Goal: Complete application form

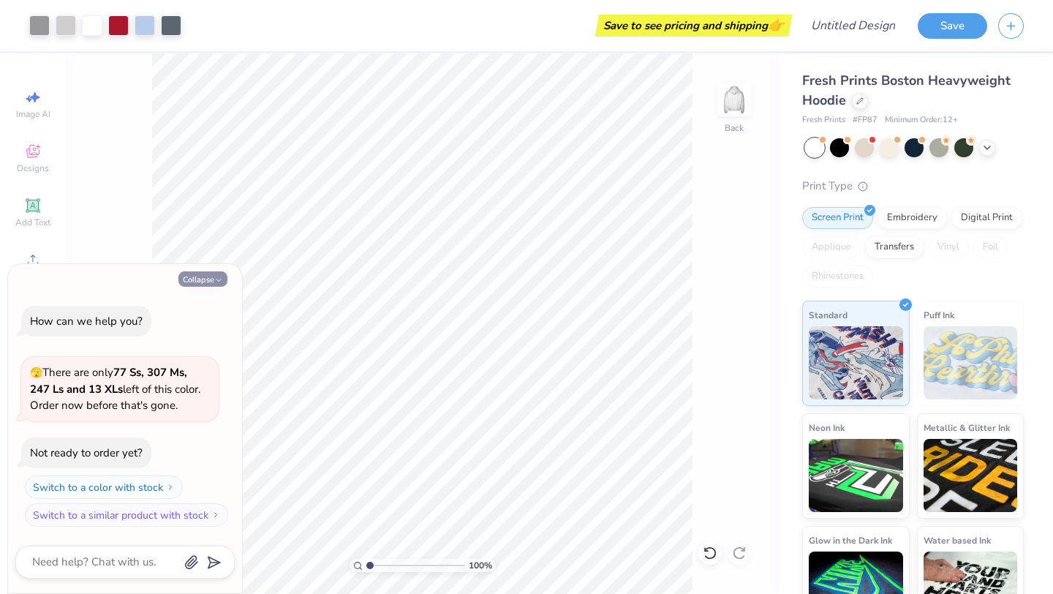
click at [207, 282] on button "Collapse" at bounding box center [202, 278] width 49 height 15
type textarea "x"
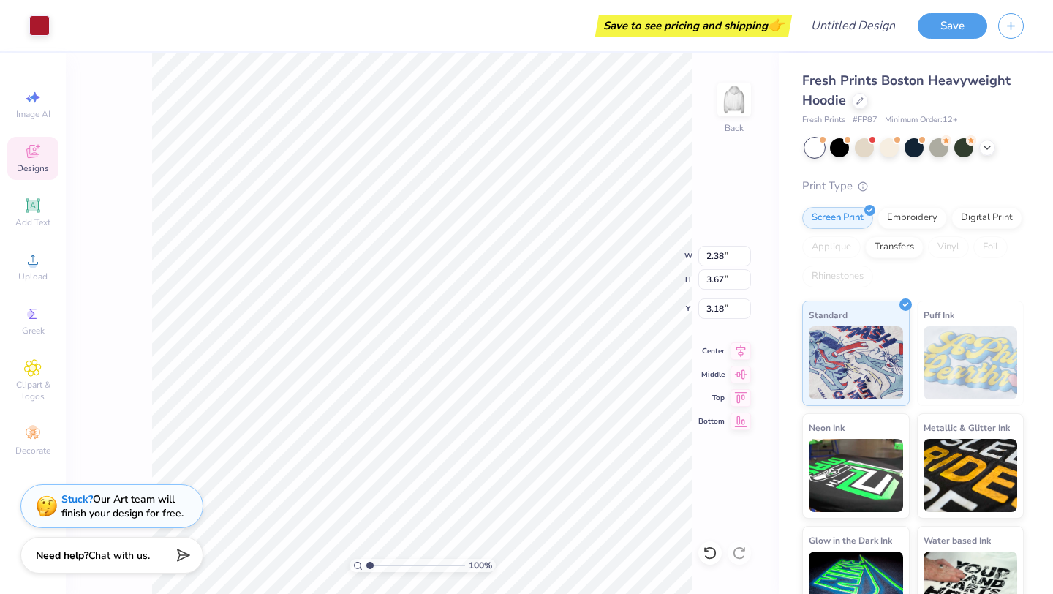
scroll to position [37, 0]
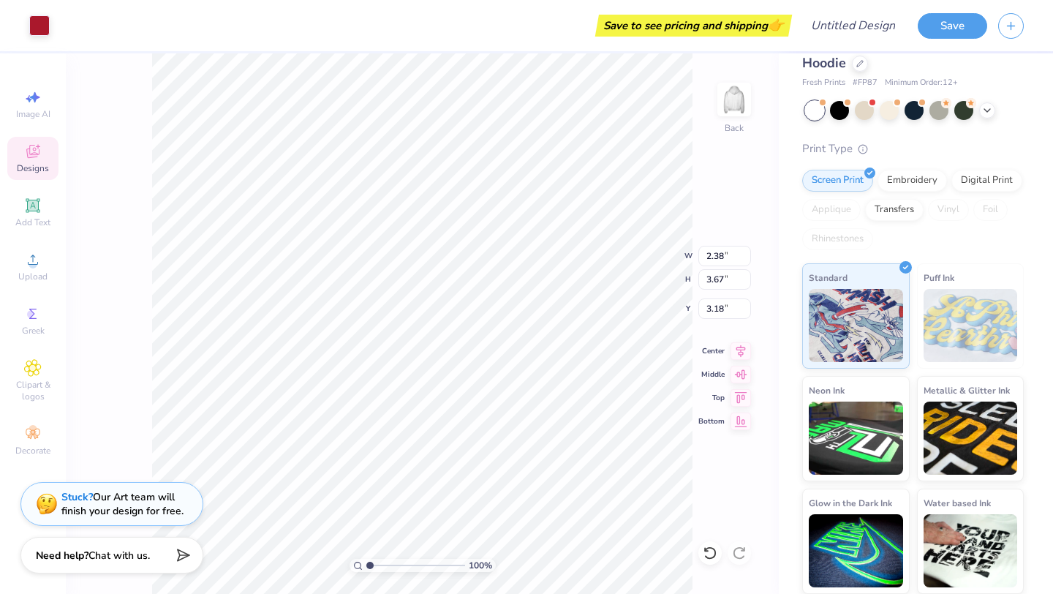
click at [118, 511] on div "Stuck? Our Art team will finish your design for free." at bounding box center [122, 504] width 122 height 28
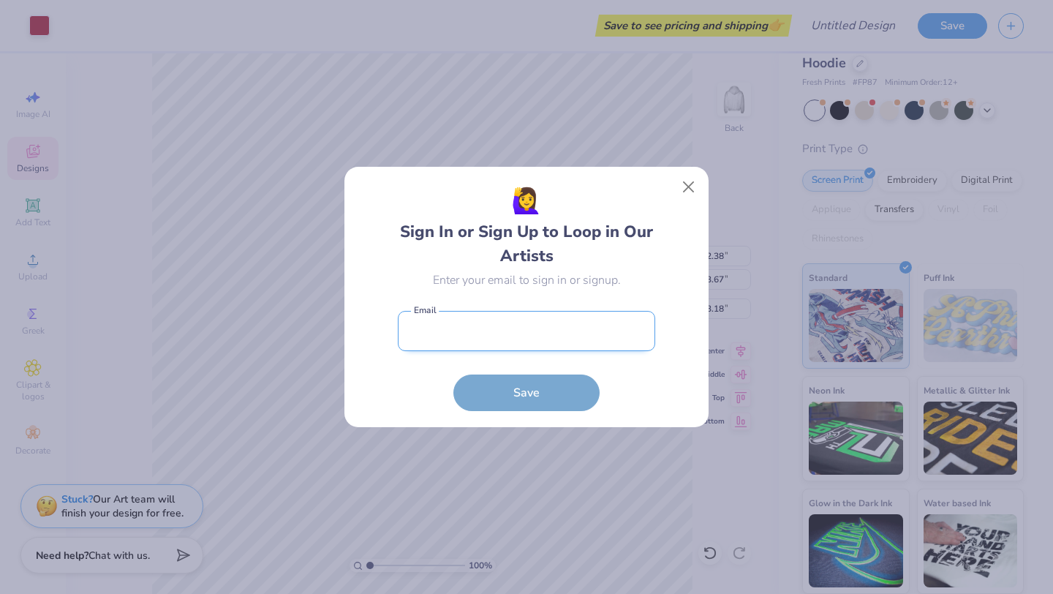
click at [472, 323] on input "email" at bounding box center [526, 331] width 257 height 40
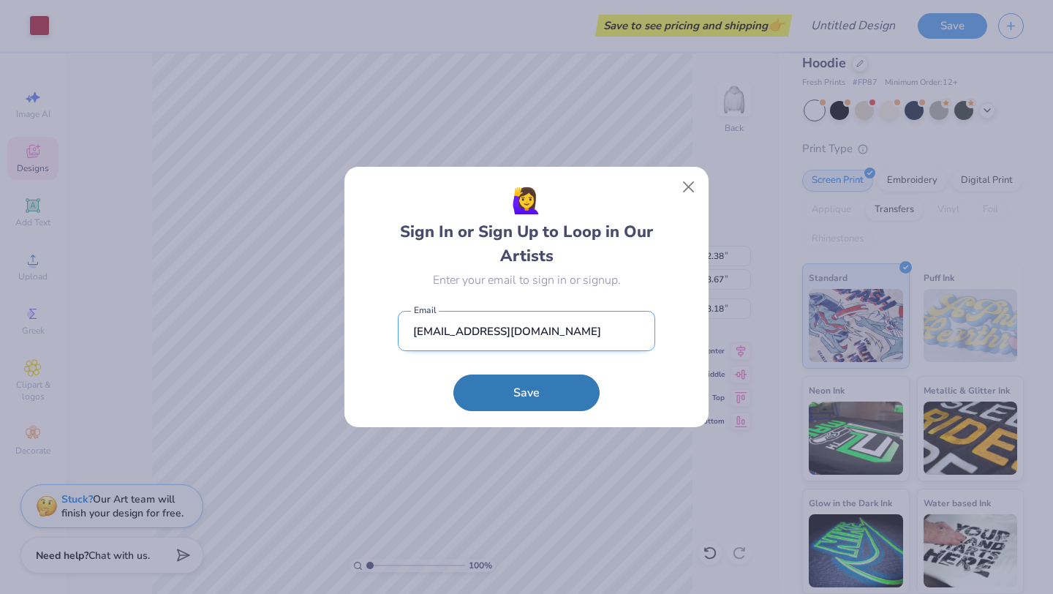
type input "[EMAIL_ADDRESS][DOMAIN_NAME]"
click at [454, 375] on button "Save" at bounding box center [527, 393] width 146 height 37
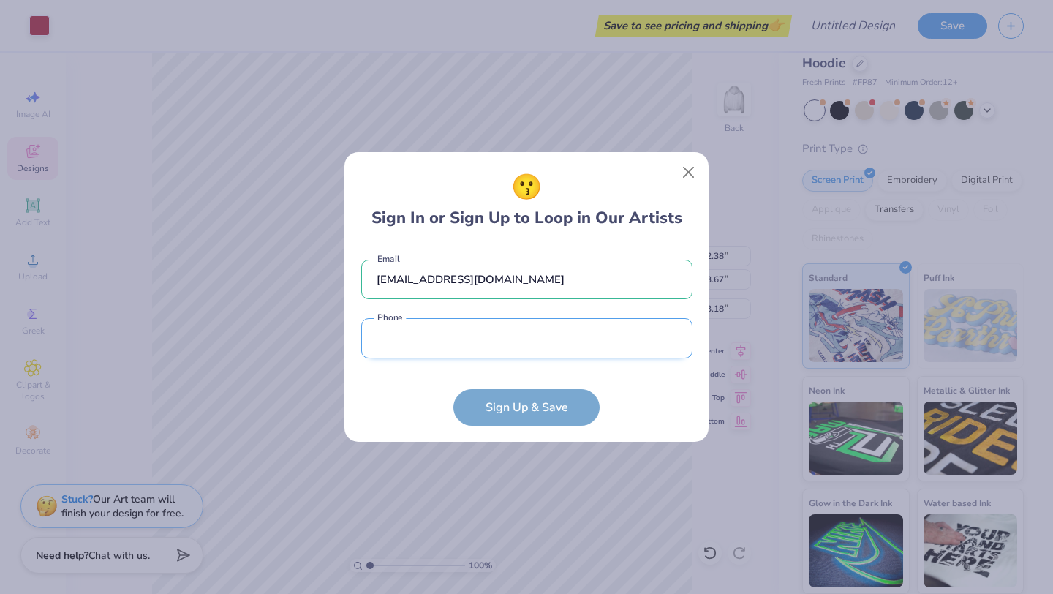
click at [455, 333] on input "tel" at bounding box center [526, 338] width 331 height 40
type input "[PHONE_NUMBER]"
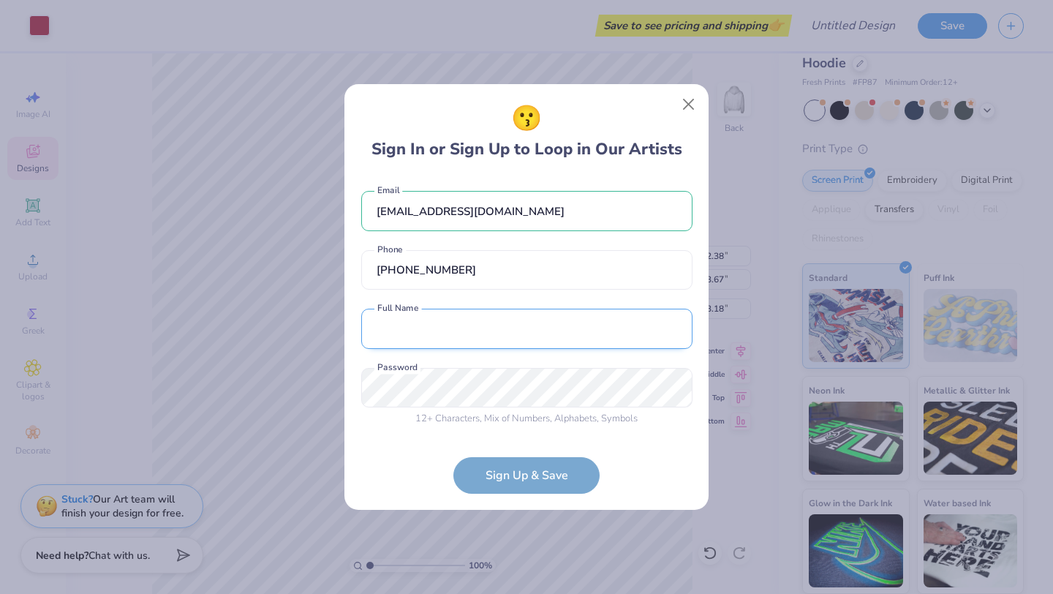
click at [424, 345] on input "text" at bounding box center [526, 329] width 331 height 40
click at [396, 328] on input "[PERSON_NAME]" at bounding box center [526, 329] width 331 height 40
type input "[PERSON_NAME]"
click at [535, 481] on form "[EMAIL_ADDRESS][DOMAIN_NAME] Email [PHONE_NUMBER] Phone [PERSON_NAME] Full Name…" at bounding box center [526, 334] width 331 height 317
click at [304, 382] on div "😗 Sign In or Sign Up to Loop in Our Artists [EMAIL_ADDRESS][DOMAIN_NAME] Email …" at bounding box center [526, 297] width 1053 height 594
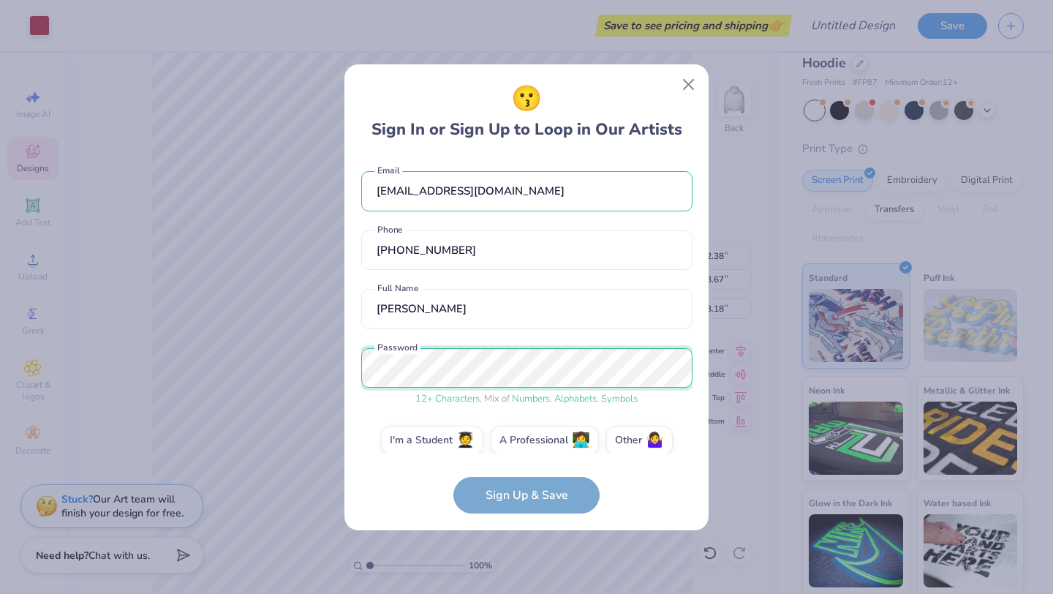
scroll to position [15, 0]
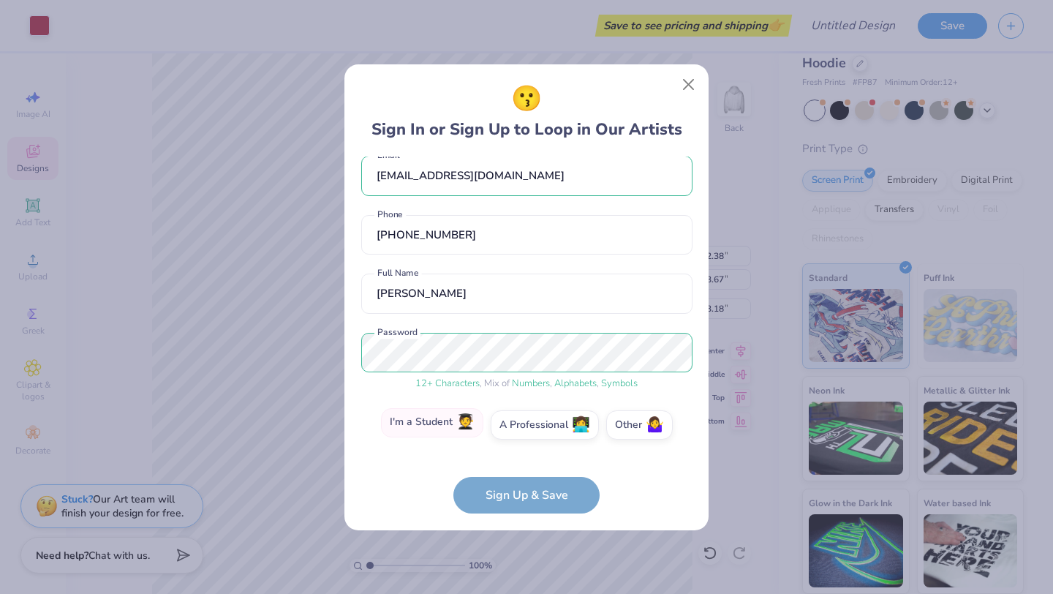
click at [465, 422] on span "🧑‍🎓" at bounding box center [465, 422] width 18 height 17
click at [522, 439] on input "I'm a Student 🧑‍🎓" at bounding box center [527, 444] width 10 height 10
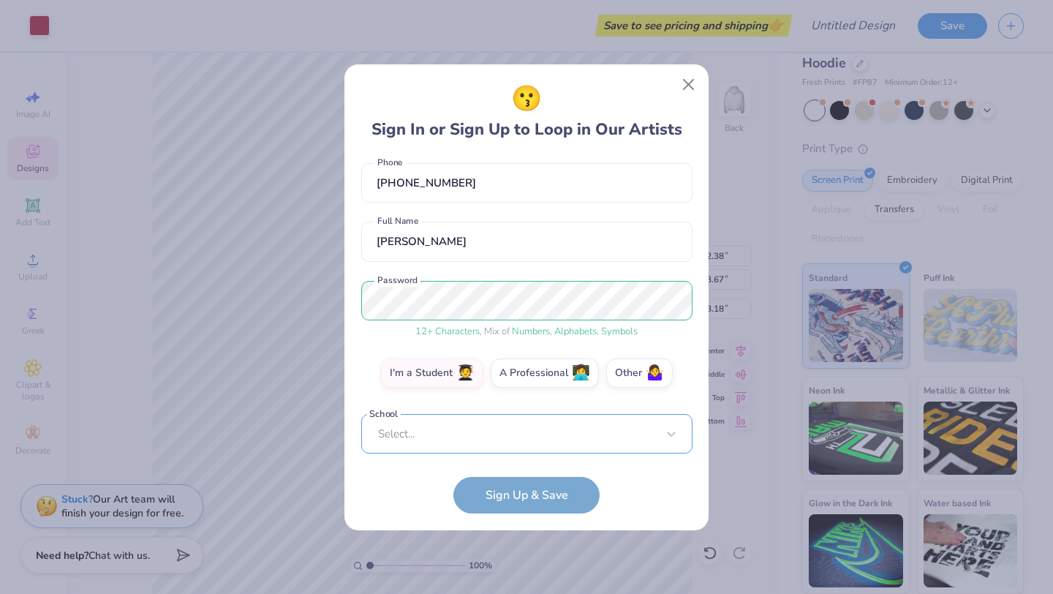
click at [476, 430] on div "Select..." at bounding box center [526, 434] width 331 height 40
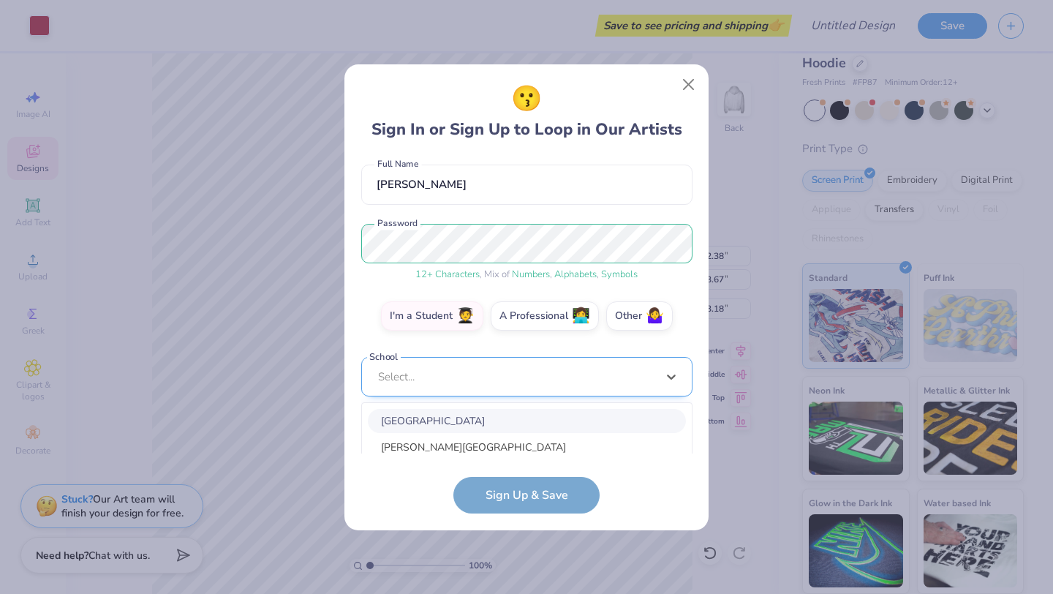
scroll to position [294, 0]
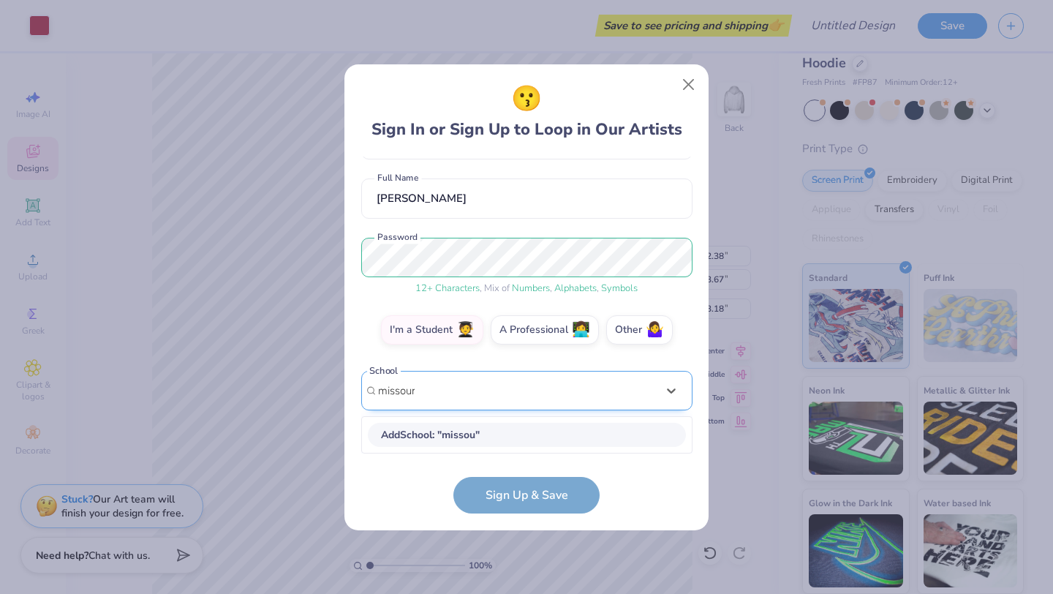
type input "[US_STATE]"
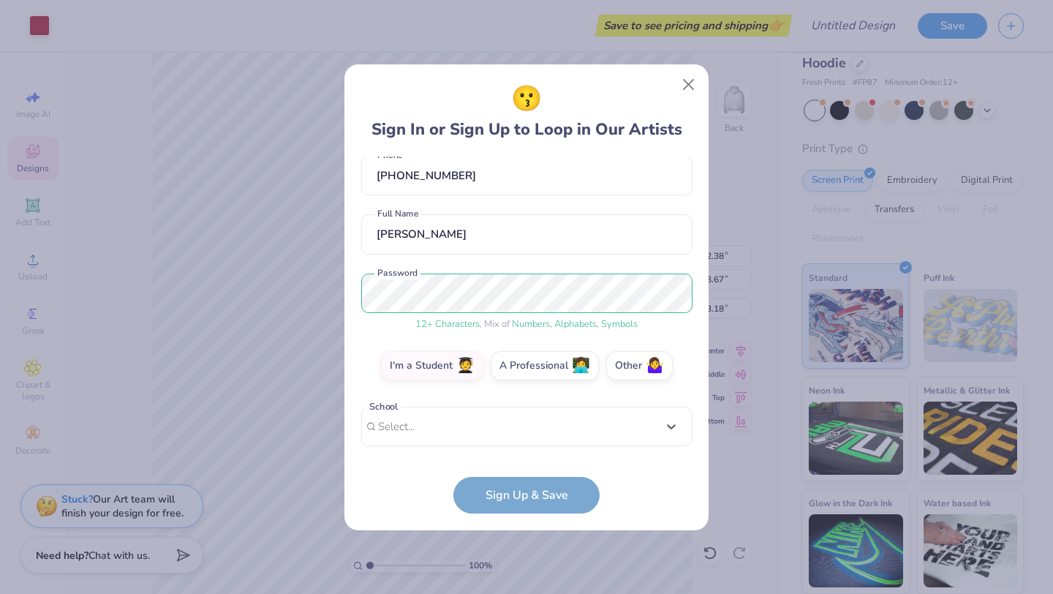
drag, startPoint x: 435, startPoint y: 388, endPoint x: 350, endPoint y: 386, distance: 84.9
click at [346, 386] on div "😗 Sign In or Sign Up to Loop in Our Artists [EMAIL_ADDRESS][DOMAIN_NAME] Email …" at bounding box center [527, 297] width 364 height 466
type input "u"
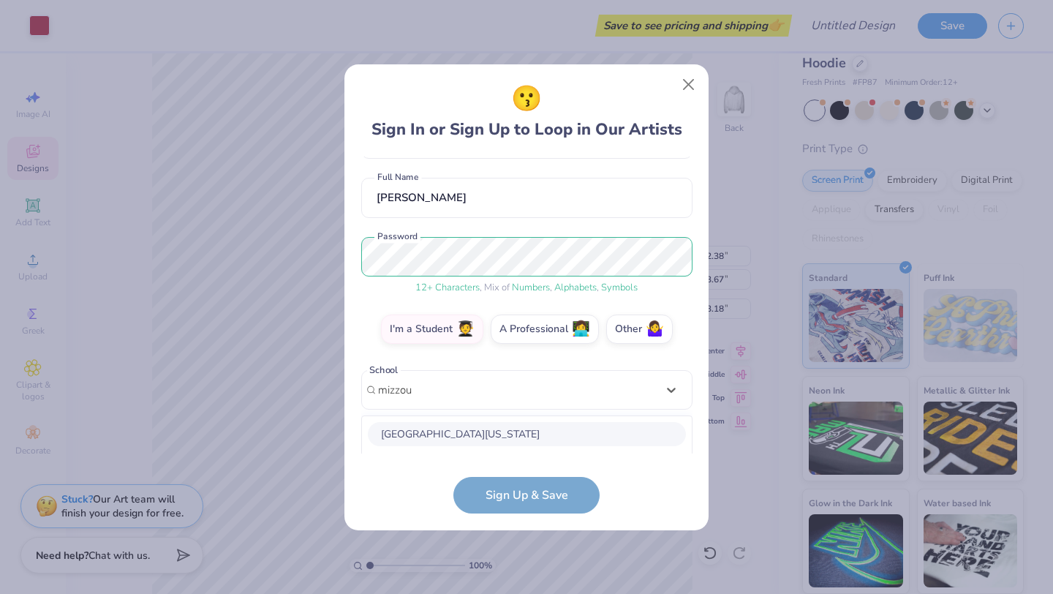
scroll to position [294, 0]
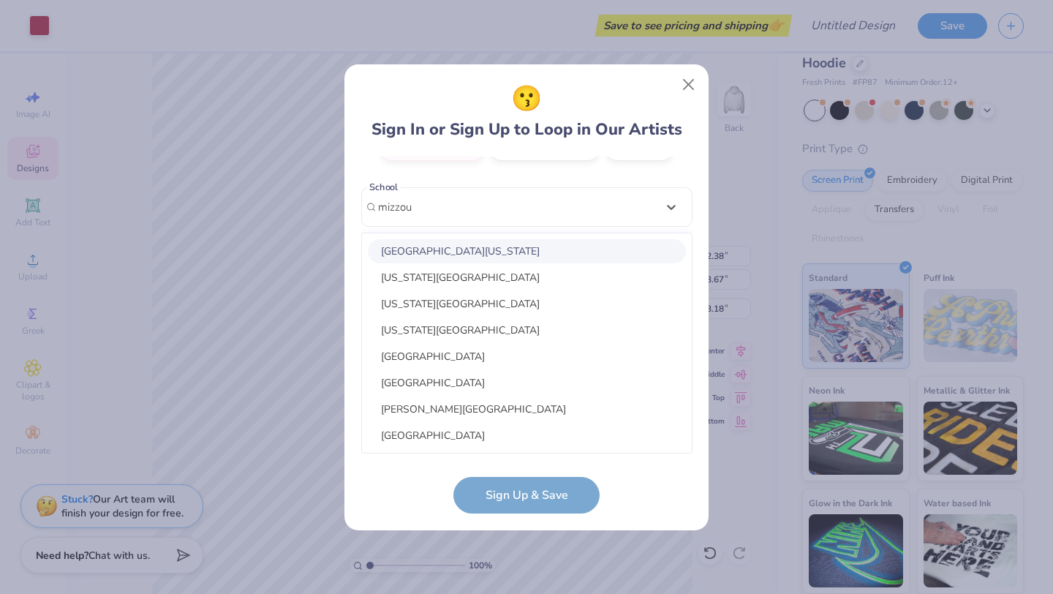
click at [409, 248] on div "[GEOGRAPHIC_DATA][US_STATE]" at bounding box center [527, 251] width 318 height 24
type input "mizzou"
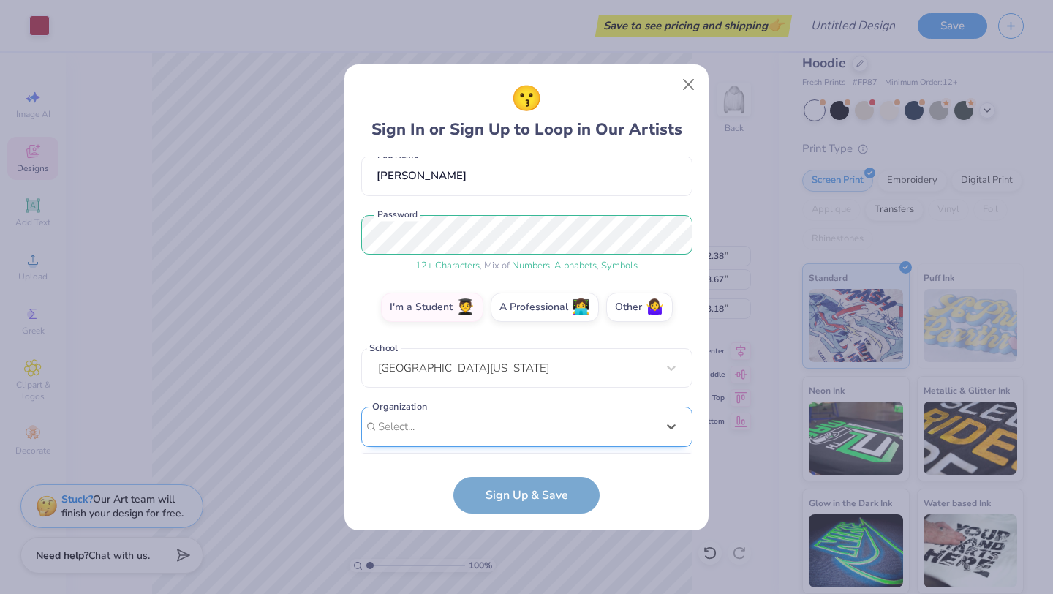
scroll to position [353, 0]
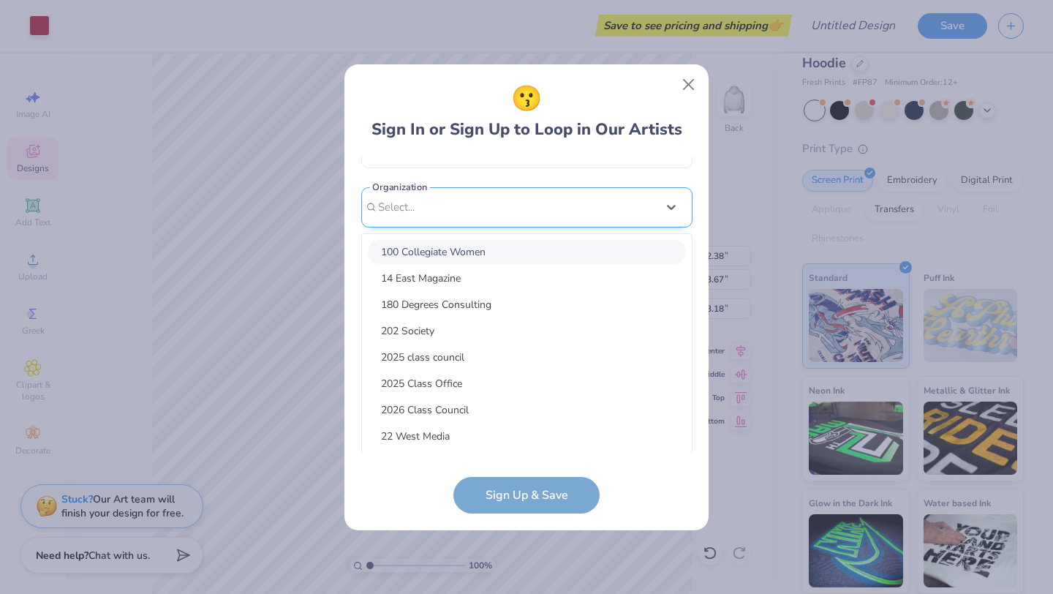
click at [462, 410] on div "option focused, 1 of 15. 15 results available. Use Up and Down to choose option…" at bounding box center [526, 320] width 331 height 267
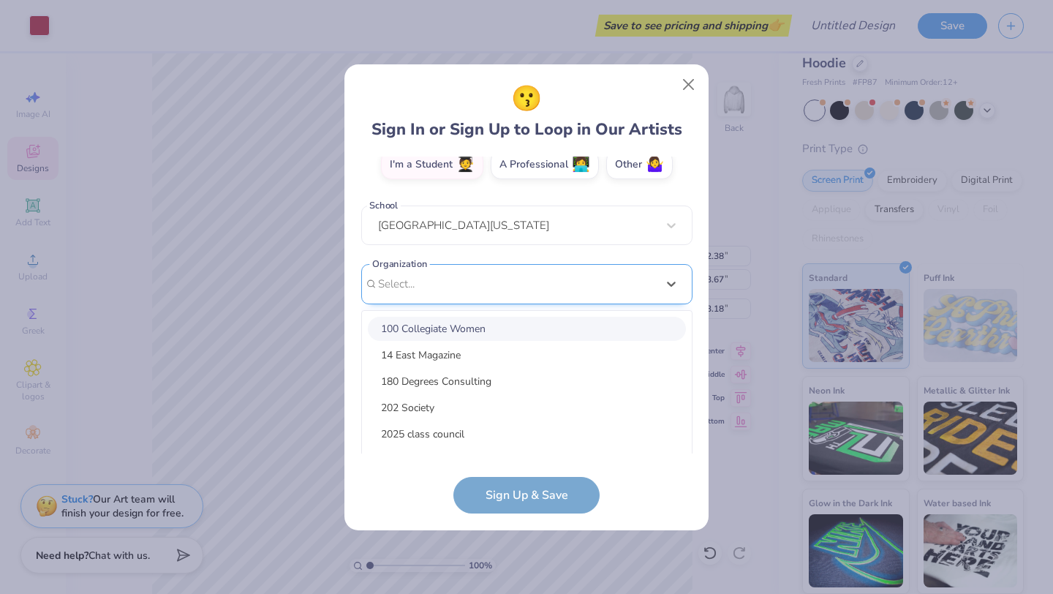
scroll to position [255, 0]
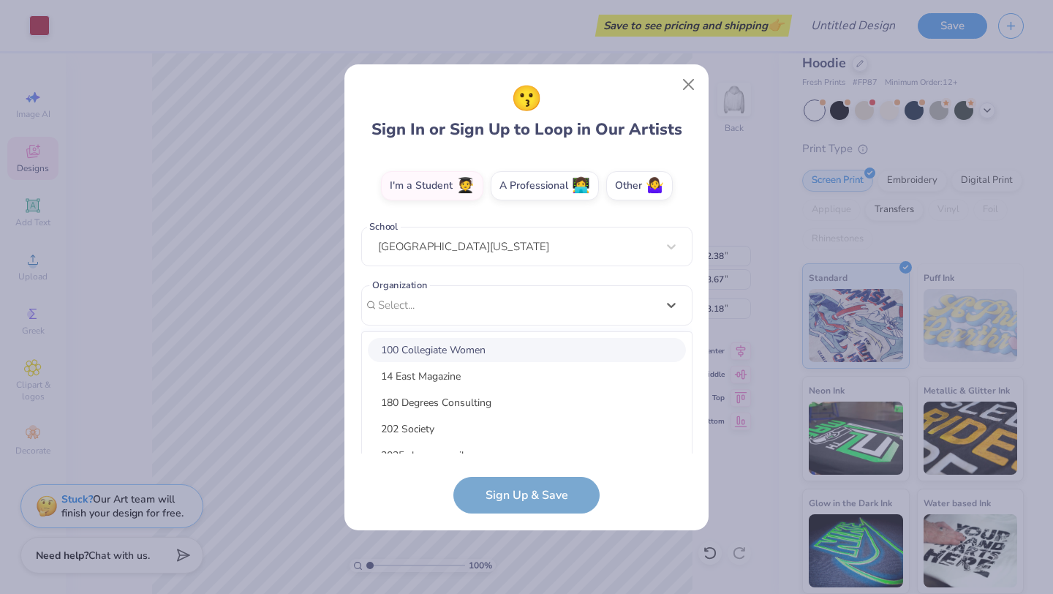
type input "m"
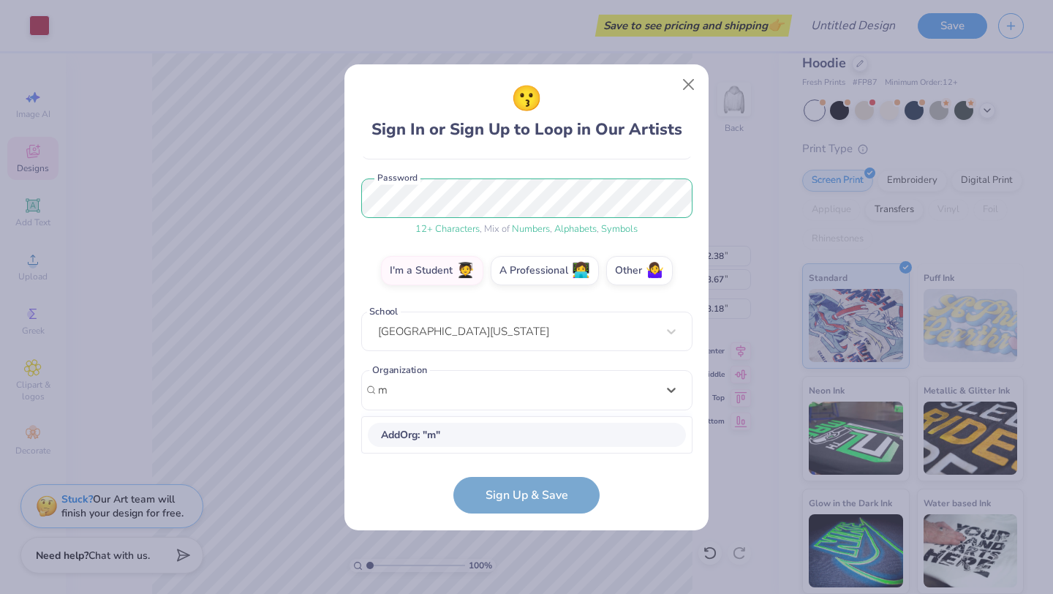
scroll to position [169, 0]
type input "pa"
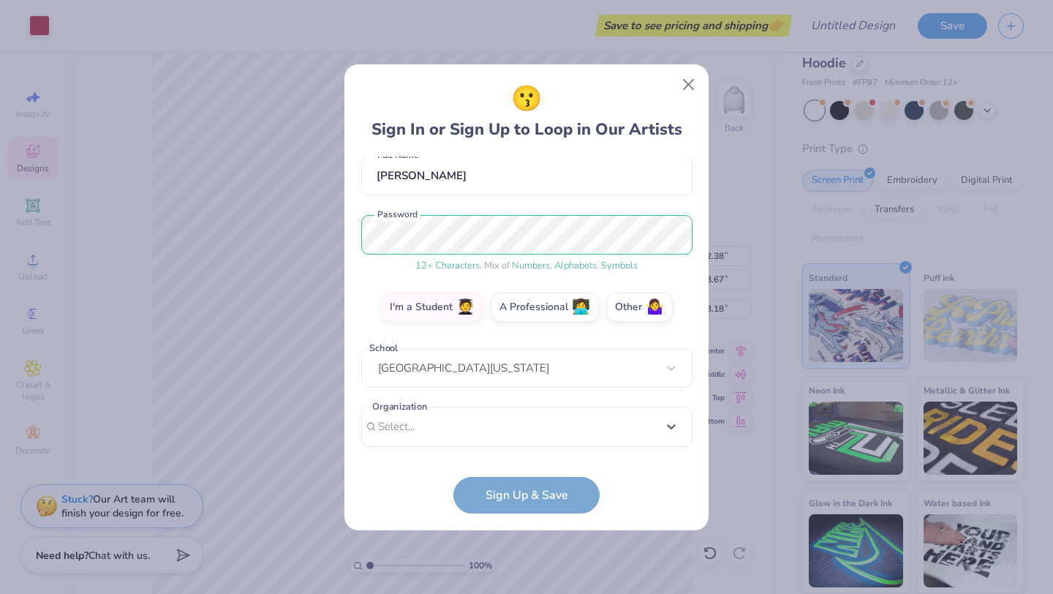
scroll to position [126, 0]
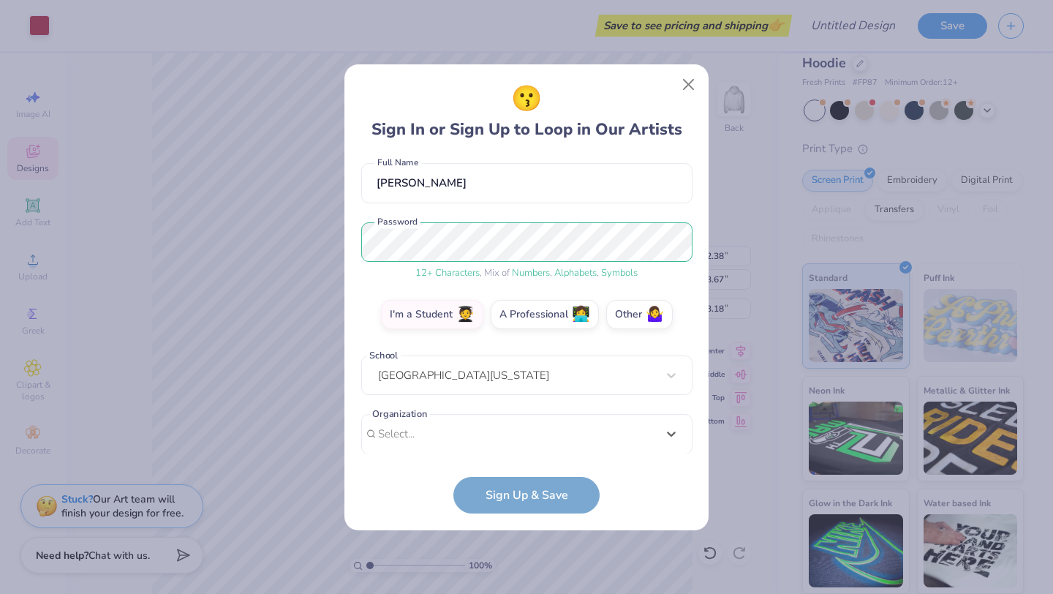
drag, startPoint x: 404, startPoint y: 214, endPoint x: 374, endPoint y: 214, distance: 30.0
click at [374, 214] on div "[EMAIL_ADDRESS][DOMAIN_NAME] Email [PHONE_NUMBER] Phone [PERSON_NAME] Full Name…" at bounding box center [526, 305] width 331 height 297
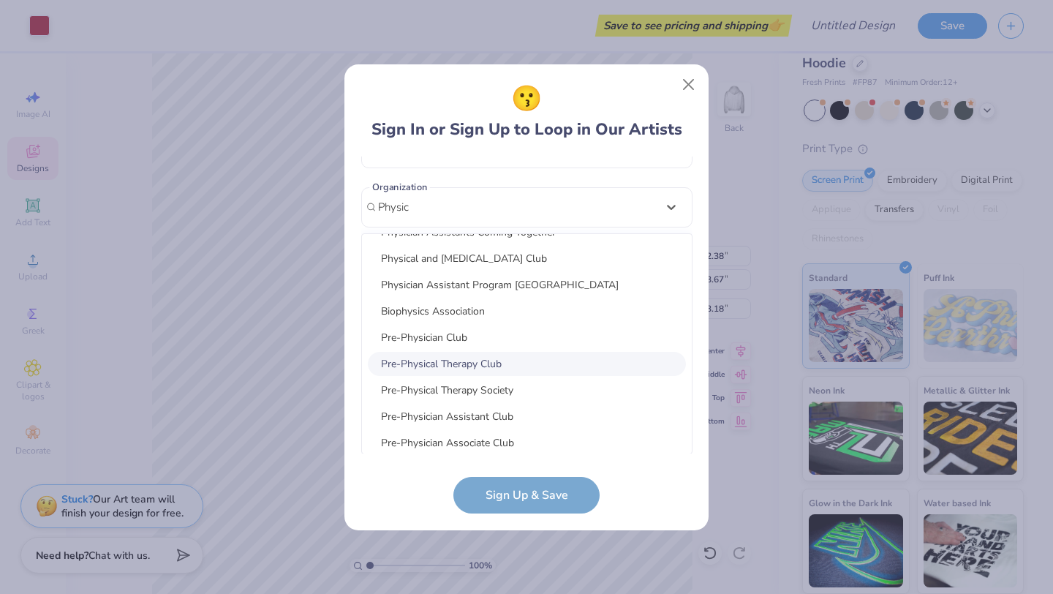
scroll to position [310, 0]
click at [536, 419] on div "Pre-Physician Assistant Club" at bounding box center [527, 416] width 318 height 24
type input "Physic"
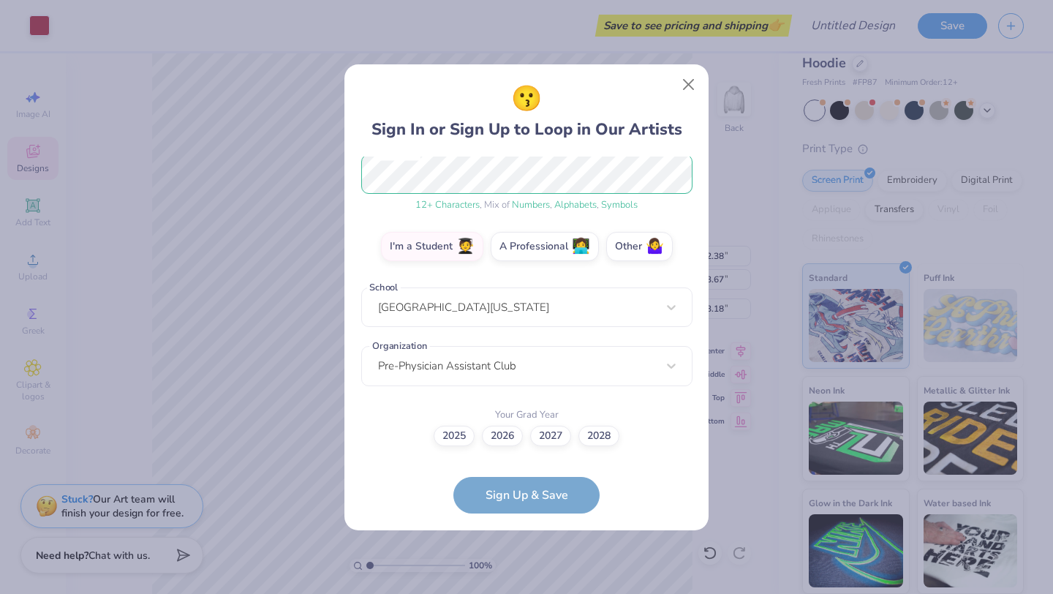
scroll to position [193, 0]
click at [492, 435] on label "2026" at bounding box center [502, 434] width 41 height 20
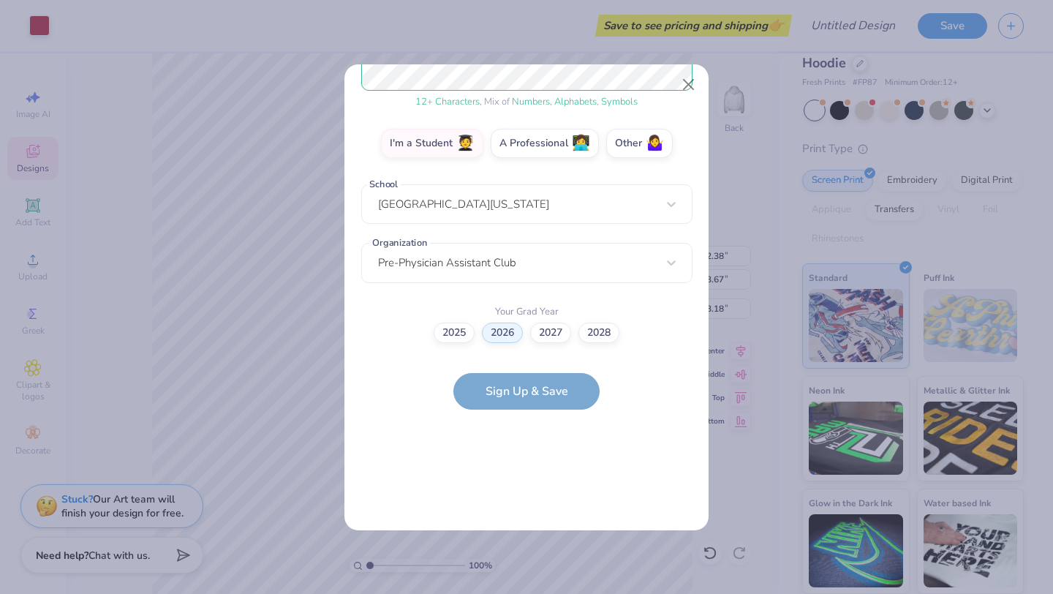
scroll to position [0, 0]
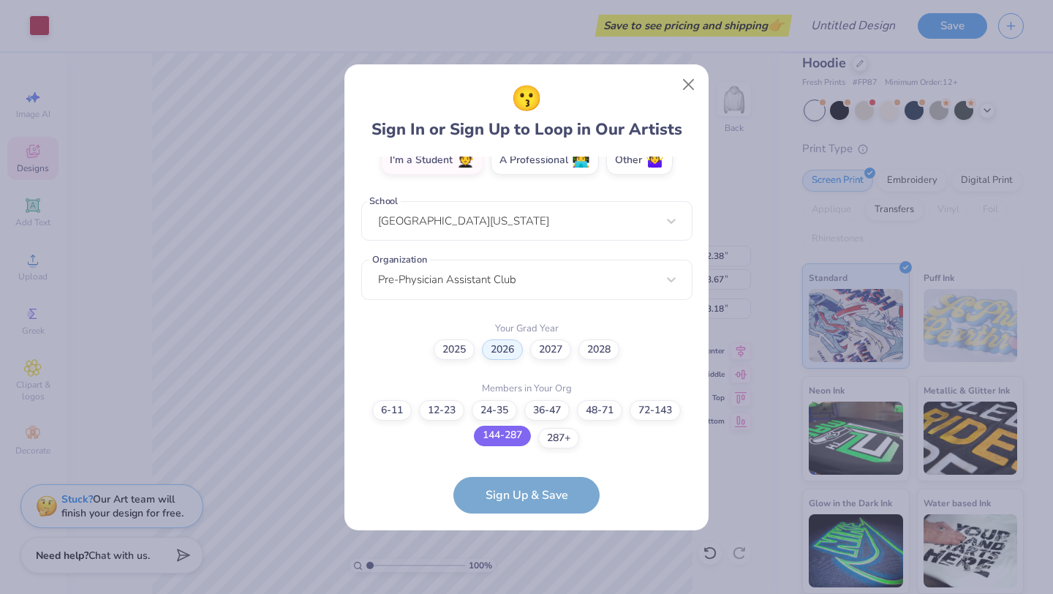
click at [519, 439] on label "144-287" at bounding box center [502, 436] width 57 height 20
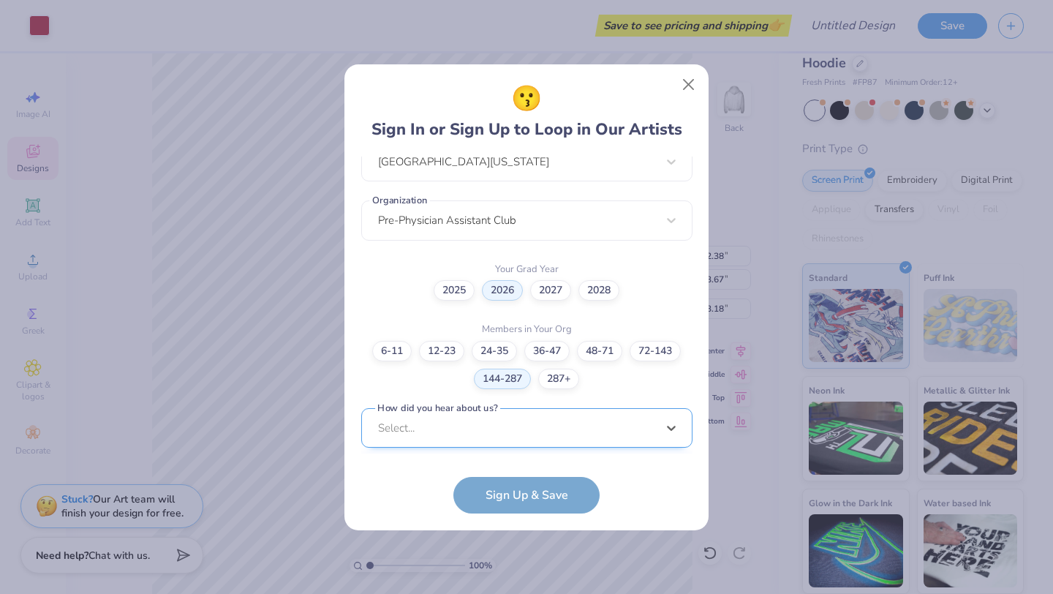
click at [456, 439] on div "option LinkedIn focused, 9 of 15. 15 results available. Use Up and Down to choo…" at bounding box center [526, 541] width 331 height 267
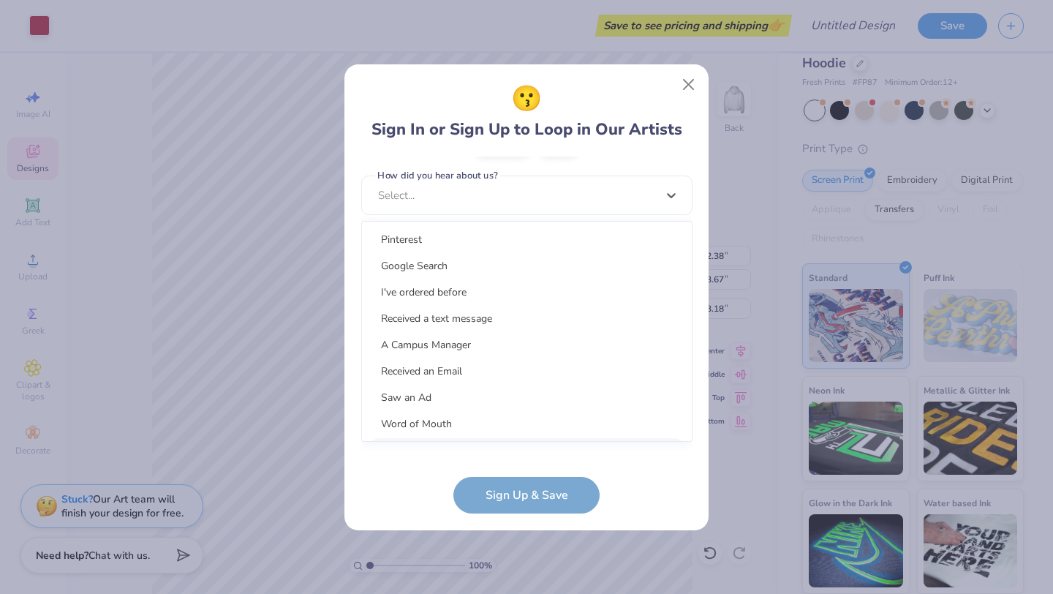
scroll to position [559, 0]
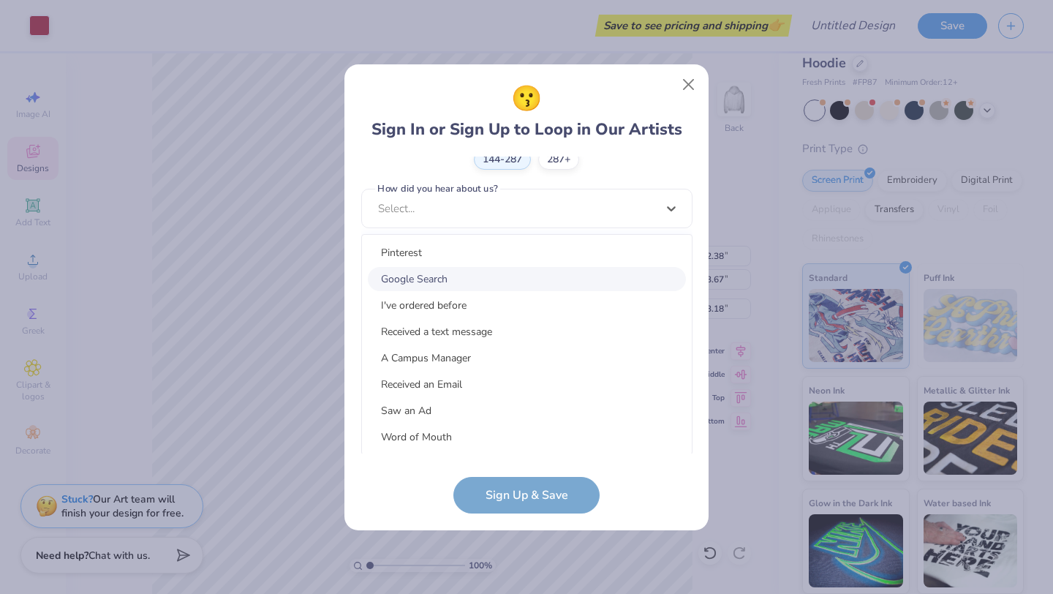
click at [430, 271] on div "Google Search" at bounding box center [527, 279] width 318 height 24
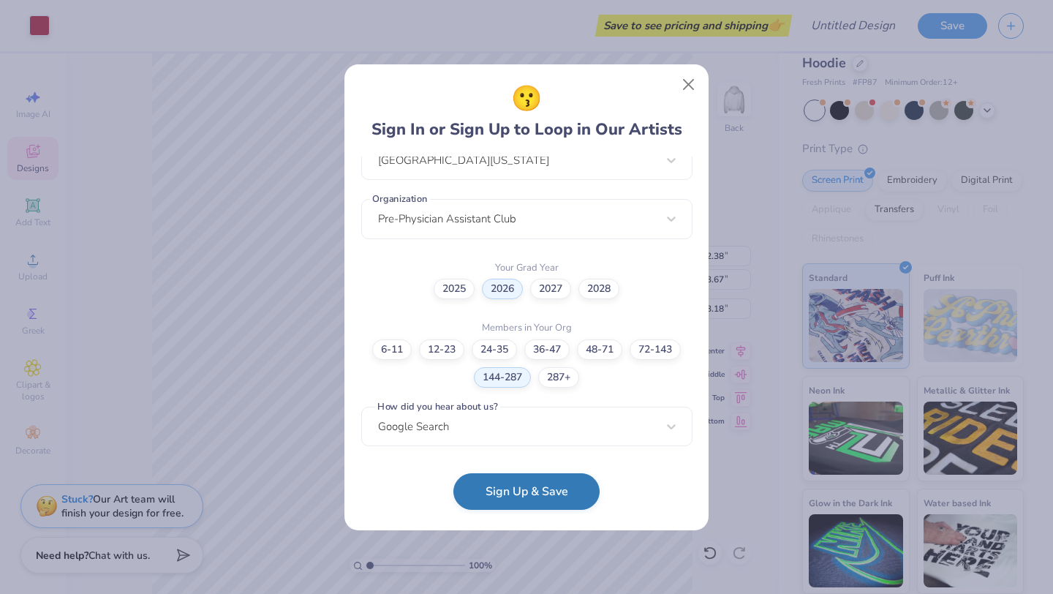
scroll to position [339, 0]
click at [522, 498] on button "Sign Up & Save" at bounding box center [527, 491] width 146 height 37
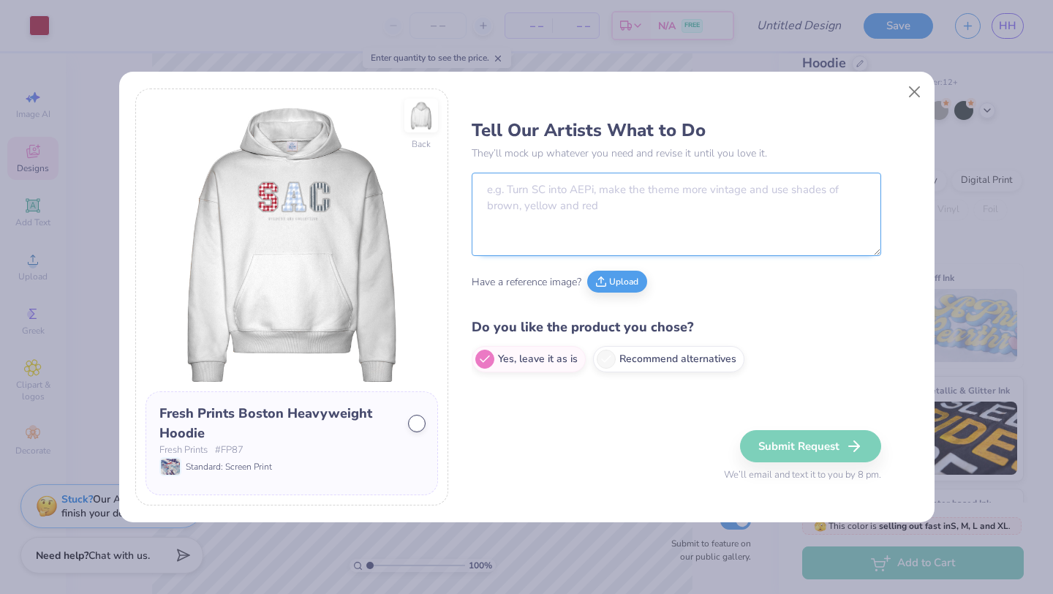
click at [594, 212] on textarea at bounding box center [677, 214] width 410 height 83
type textarea "l"
click at [574, 190] on textarea "big letters to say MUPPAA"" at bounding box center [677, 214] width 410 height 83
click at [632, 191] on textarea "big letters to say "MUPPAA"" at bounding box center [677, 214] width 410 height 83
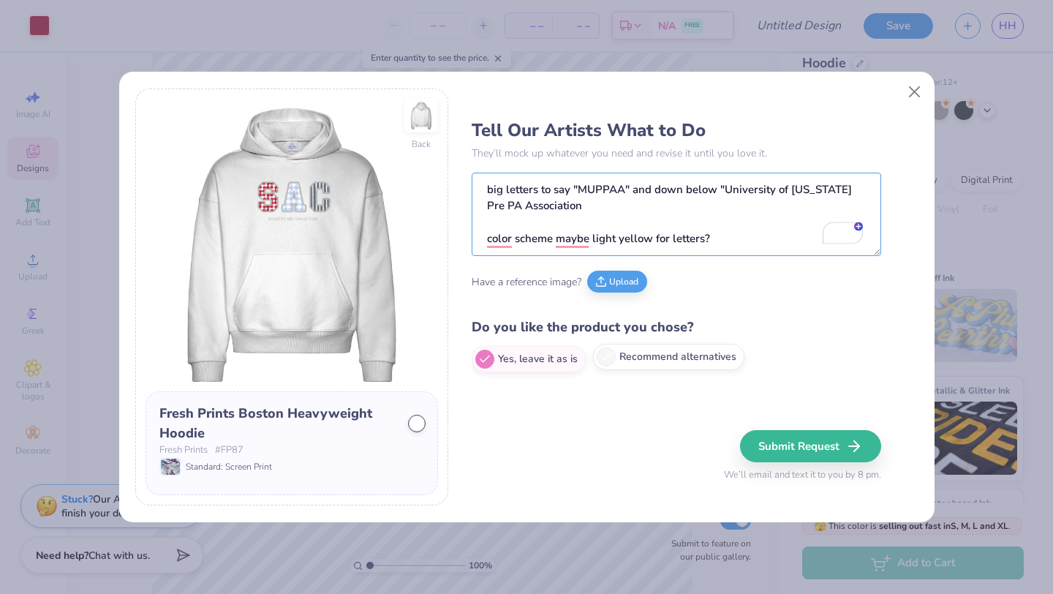
type textarea "big letters to say "MUPPAA" and down below "University of [US_STATE] Pre PA Ass…"
click at [602, 360] on polyline at bounding box center [606, 357] width 9 height 6
click at [481, 360] on input "Recommend alternatives" at bounding box center [477, 360] width 10 height 10
radio input "true"
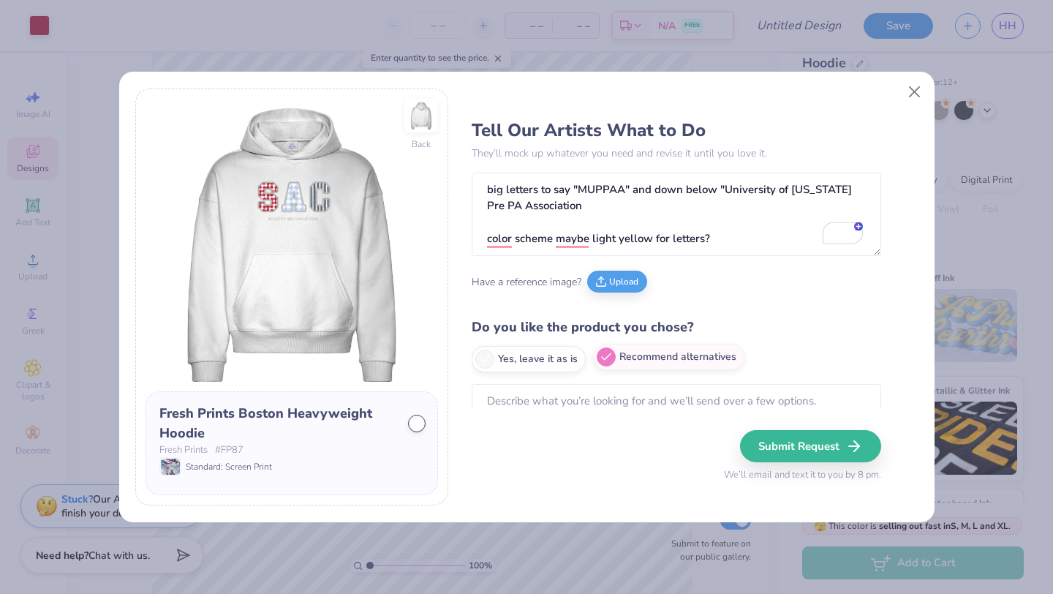
scroll to position [33, 0]
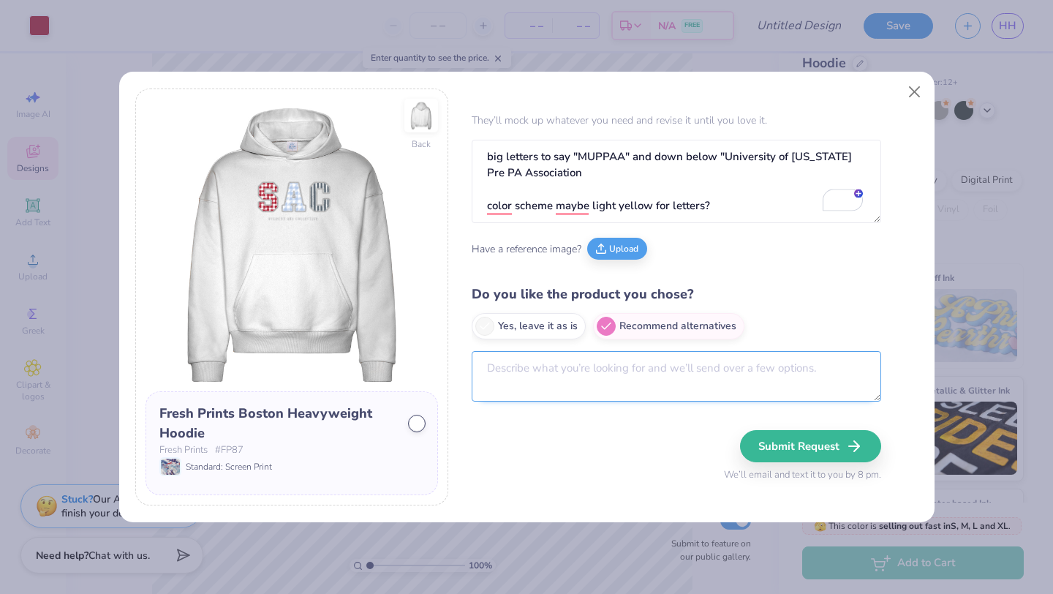
click at [595, 371] on textarea at bounding box center [677, 376] width 410 height 50
type textarea "Something simple but cute, maybe medical looking too?"
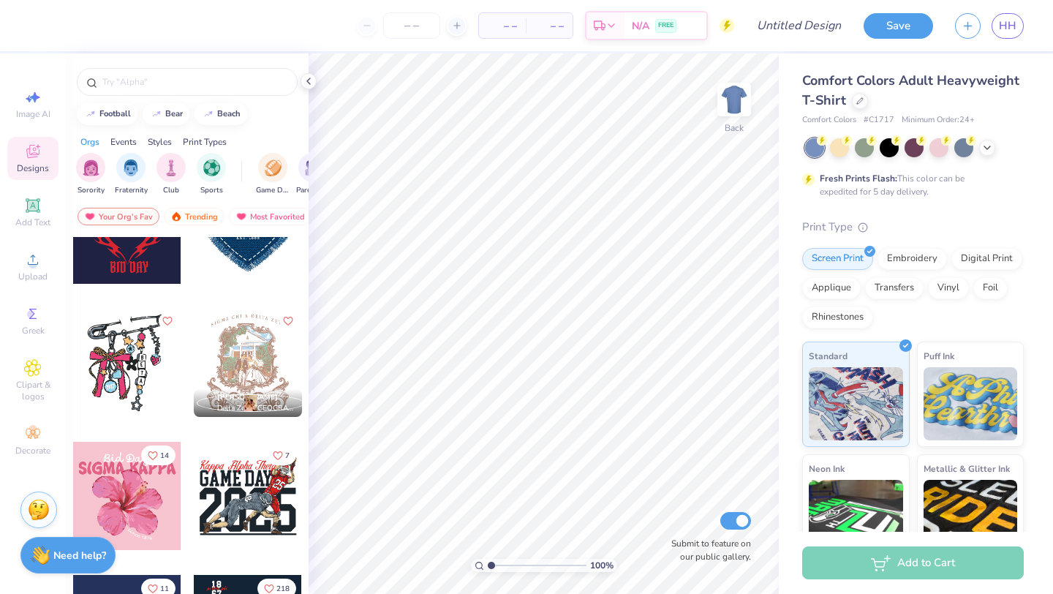
scroll to position [2724, 0]
